Goal: Check status: Check status

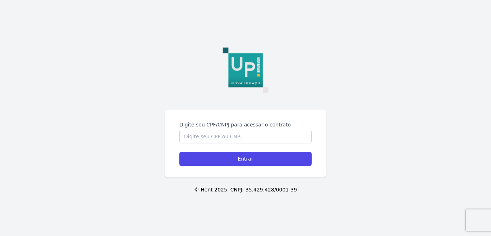
click at [265, 144] on form "Digite seu CPF/CNPJ para acessar o contrato Entrar" at bounding box center [245, 143] width 132 height 45
click at [266, 137] on input "Digite seu CPF/CNPJ para acessar o contrato" at bounding box center [245, 137] width 132 height 14
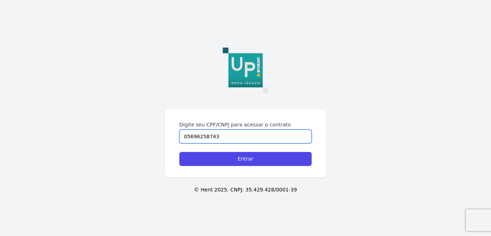
type input "05696258743"
click at [179, 152] on input "Entrar" at bounding box center [245, 159] width 132 height 14
